Goal: Information Seeking & Learning: Learn about a topic

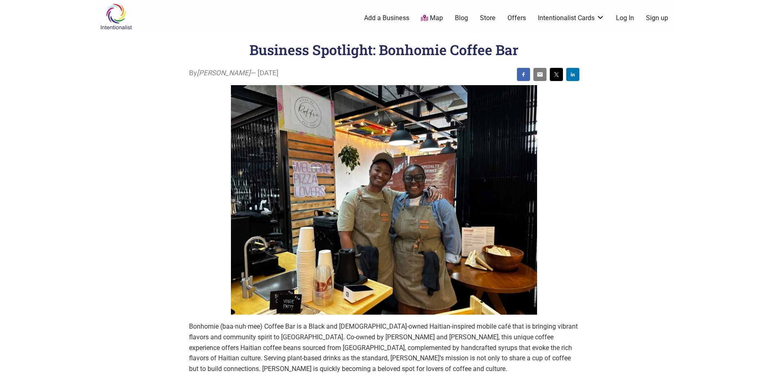
click at [706, 362] on body "× Menu 0 Add a Business Map Blog Store Offers Intentionalist Cards Buy Black Ca…" at bounding box center [384, 189] width 768 height 378
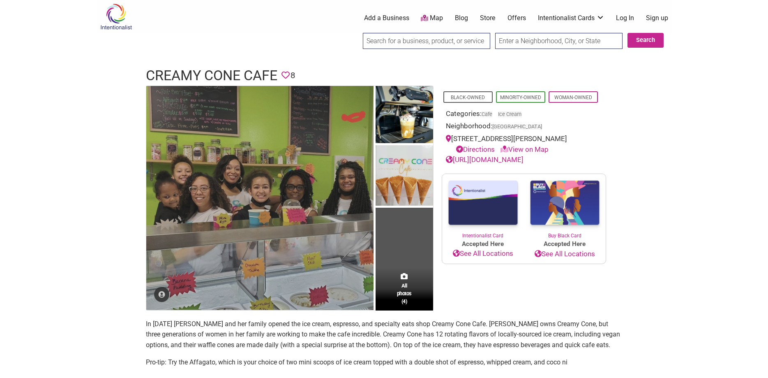
click at [239, 182] on img at bounding box center [259, 198] width 227 height 224
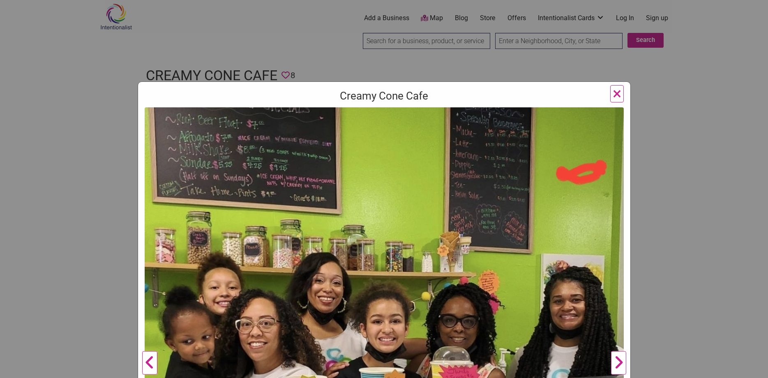
scroll to position [197, 0]
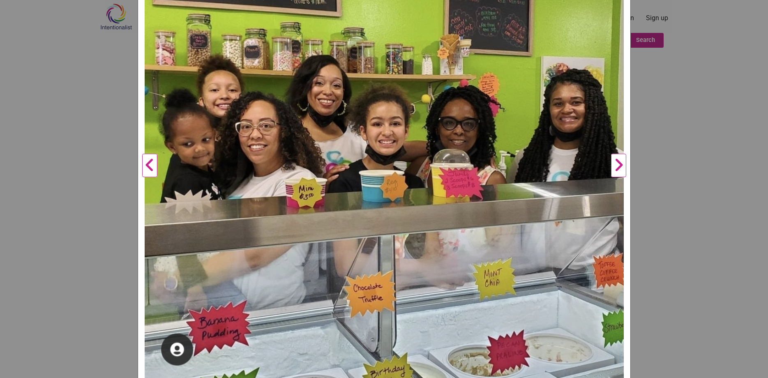
click at [56, 8] on div "Creamy Cone Cafe Previous Next 1 2 3 4 ×" at bounding box center [384, 189] width 768 height 378
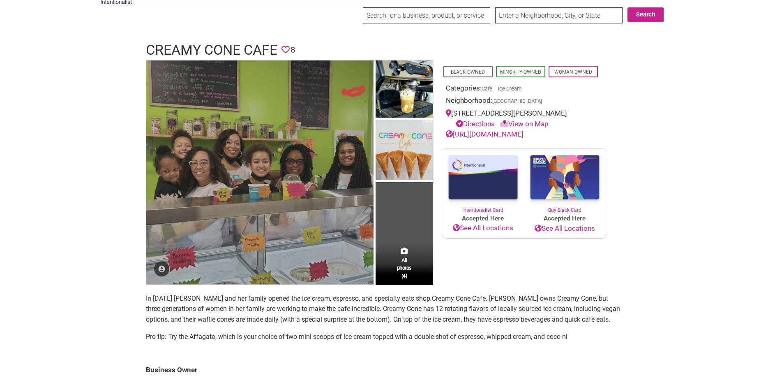
scroll to position [84, 0]
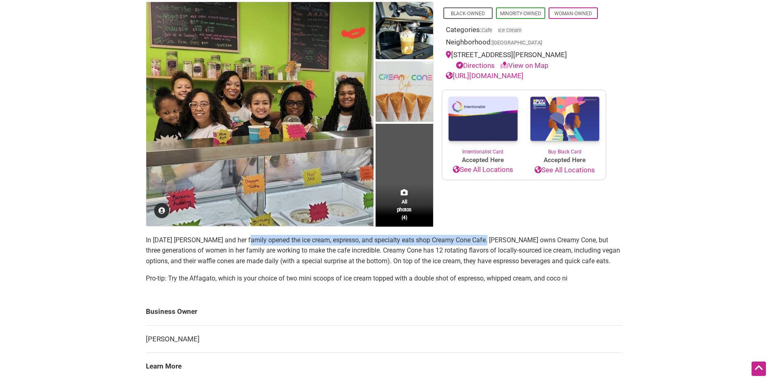
drag, startPoint x: 243, startPoint y: 240, endPoint x: 482, endPoint y: 241, distance: 239.1
click at [482, 241] on p "In [DATE] [PERSON_NAME] and her family opened the ice cream, espresso, and spec…" at bounding box center [384, 251] width 477 height 32
drag, startPoint x: 290, startPoint y: 244, endPoint x: 256, endPoint y: 244, distance: 33.7
click at [288, 244] on p "In [DATE] [PERSON_NAME] and her family opened the ice cream, espresso, and spec…" at bounding box center [384, 251] width 477 height 32
drag, startPoint x: 242, startPoint y: 241, endPoint x: 426, endPoint y: 239, distance: 183.6
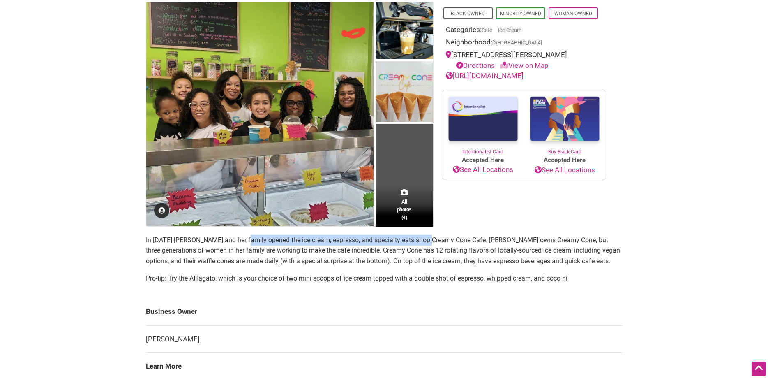
click at [426, 239] on p "In [DATE] [PERSON_NAME] and her family opened the ice cream, espresso, and spec…" at bounding box center [384, 251] width 477 height 32
copy p "family opened the ice cream, espresso, and specialty eats shop"
